Goal: Navigation & Orientation: Find specific page/section

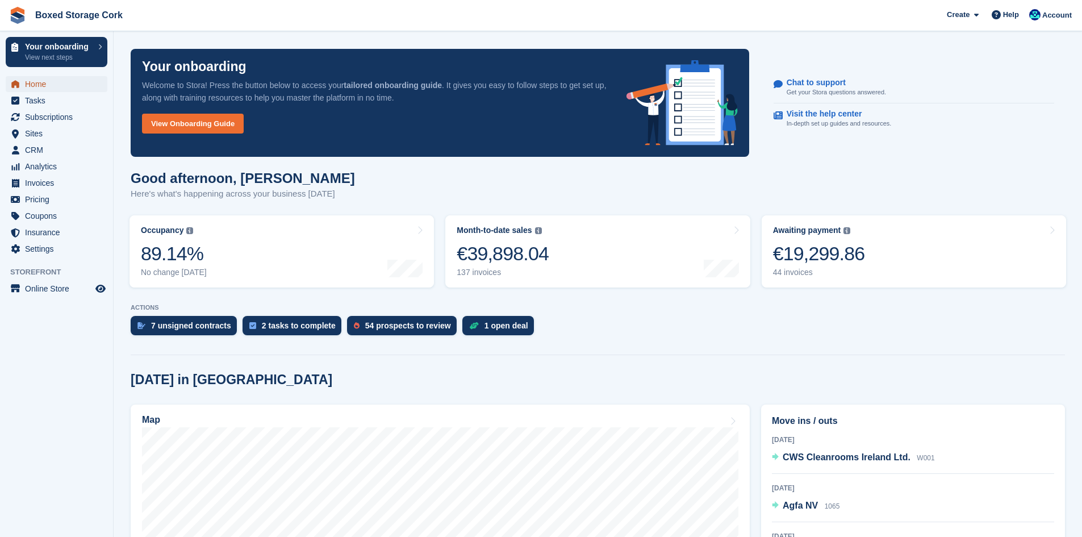
click at [39, 82] on span "Home" at bounding box center [59, 84] width 68 height 16
click at [804, 260] on div "€20,191.84" at bounding box center [819, 253] width 92 height 23
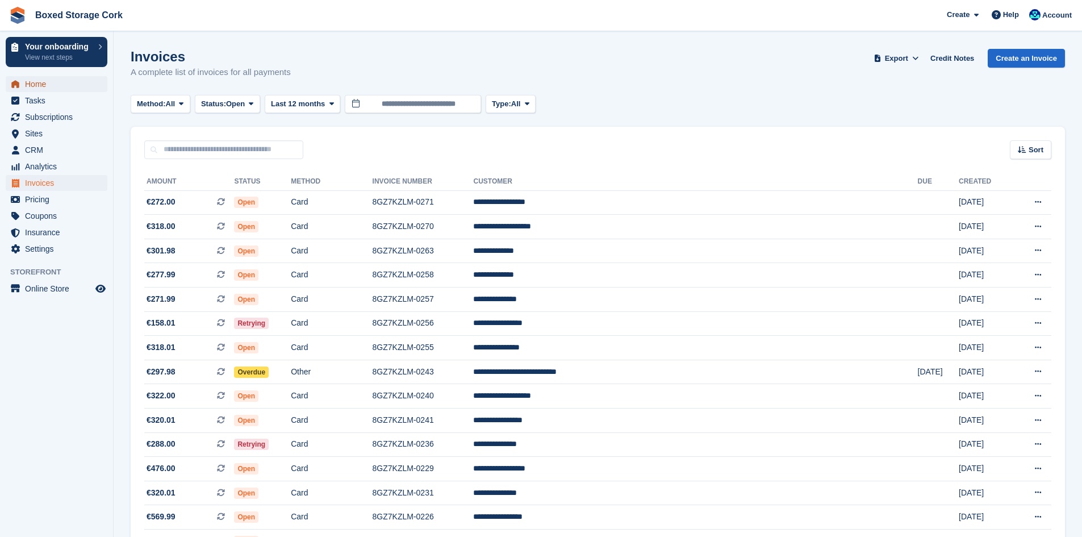
click at [45, 85] on span "Home" at bounding box center [59, 84] width 68 height 16
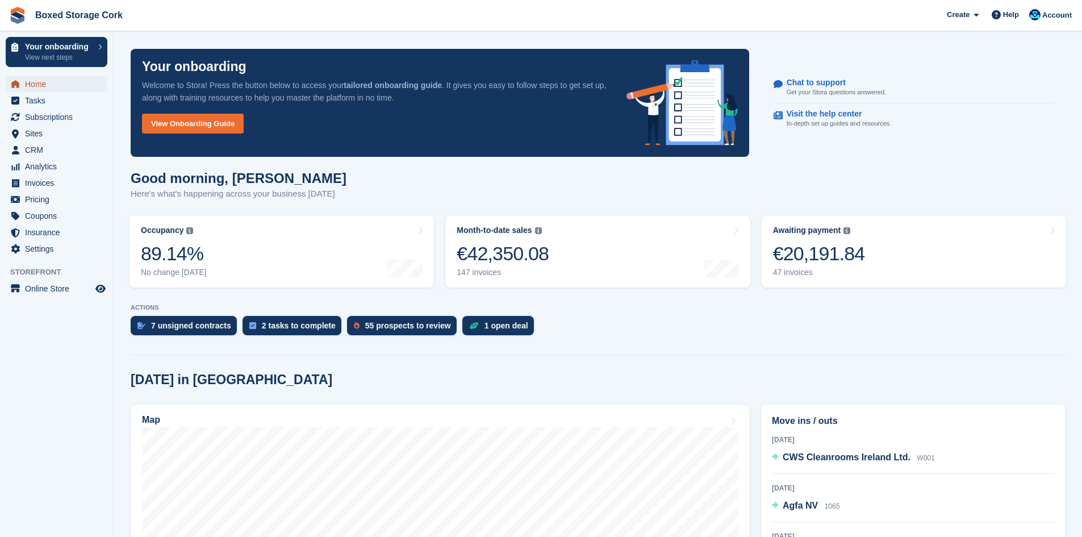
click at [29, 85] on span "Home" at bounding box center [59, 84] width 68 height 16
click at [56, 115] on span "Subscriptions" at bounding box center [59, 117] width 68 height 16
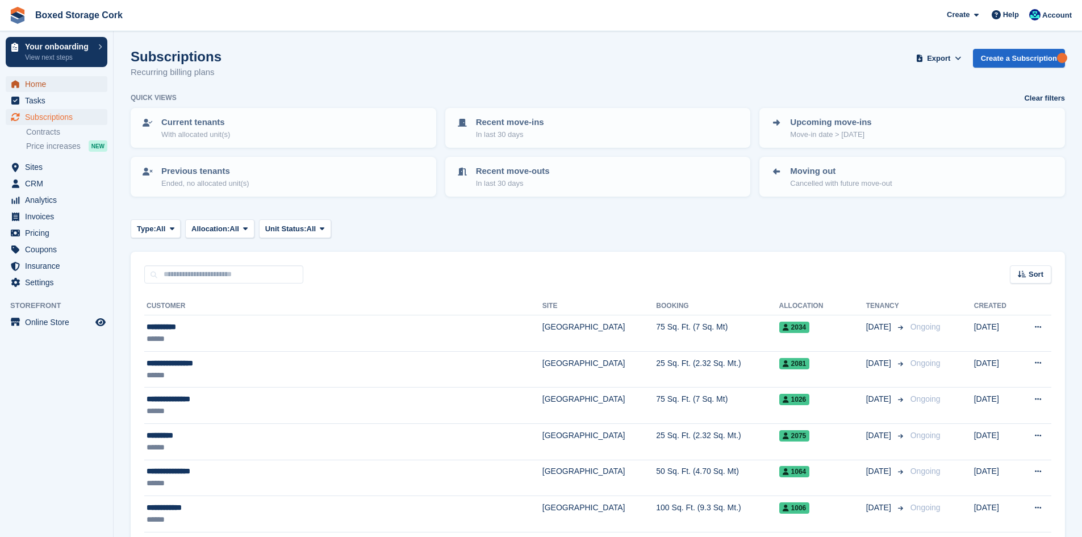
click at [53, 82] on span "Home" at bounding box center [59, 84] width 68 height 16
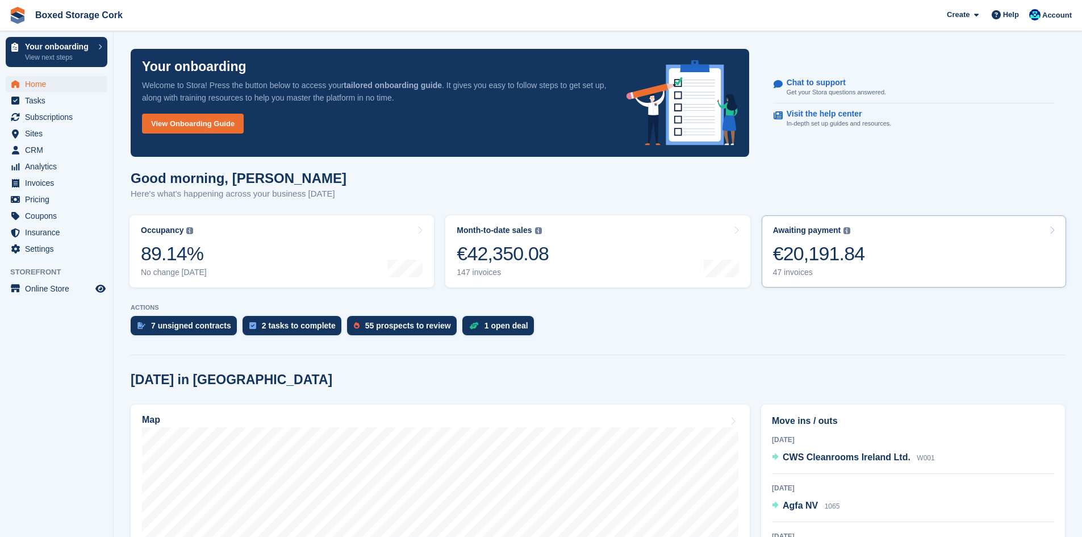
click at [798, 248] on div "€20,191.84" at bounding box center [819, 253] width 92 height 23
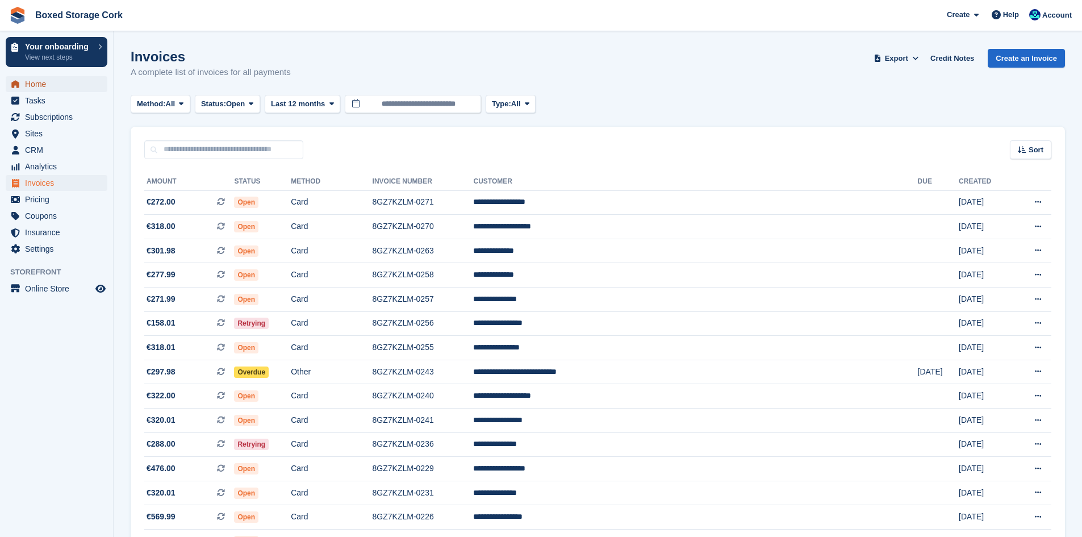
click at [41, 82] on span "Home" at bounding box center [59, 84] width 68 height 16
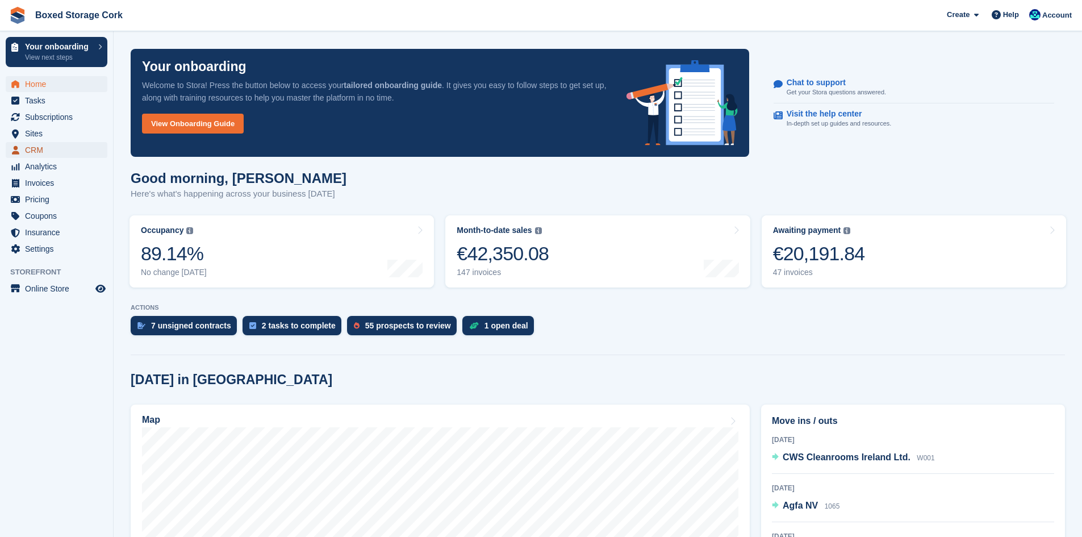
click at [49, 147] on span "CRM" at bounding box center [59, 150] width 68 height 16
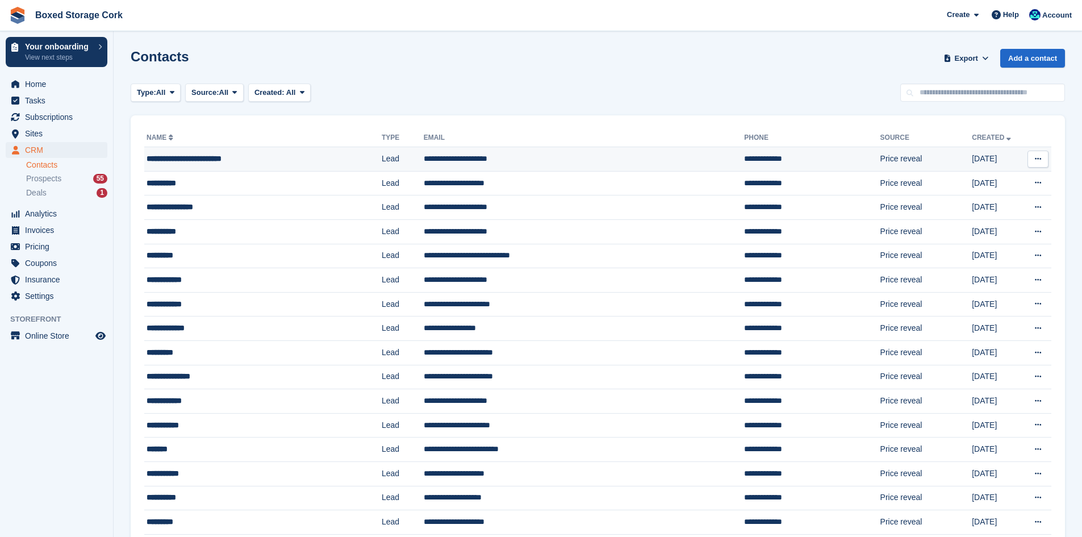
click at [269, 161] on div "**********" at bounding box center [243, 159] width 193 height 12
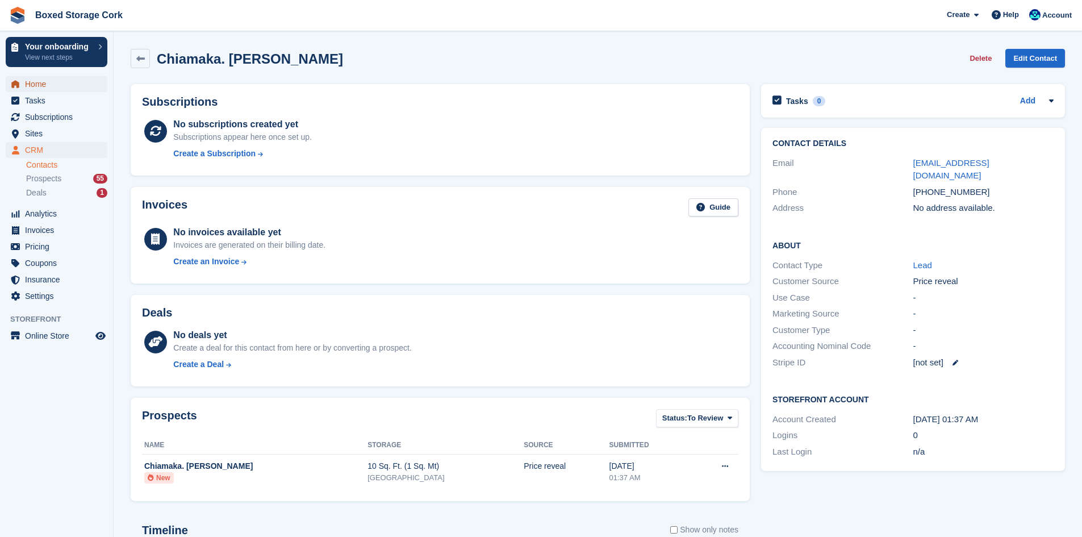
click at [45, 84] on span "Home" at bounding box center [59, 84] width 68 height 16
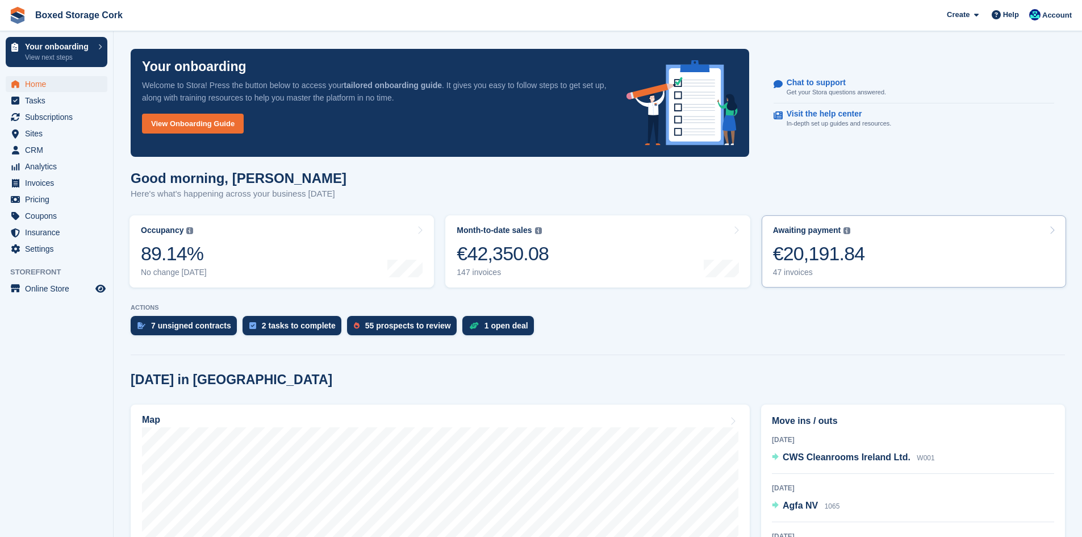
click at [826, 255] on div "€20,191.84" at bounding box center [819, 253] width 92 height 23
